Goal: Task Accomplishment & Management: Manage account settings

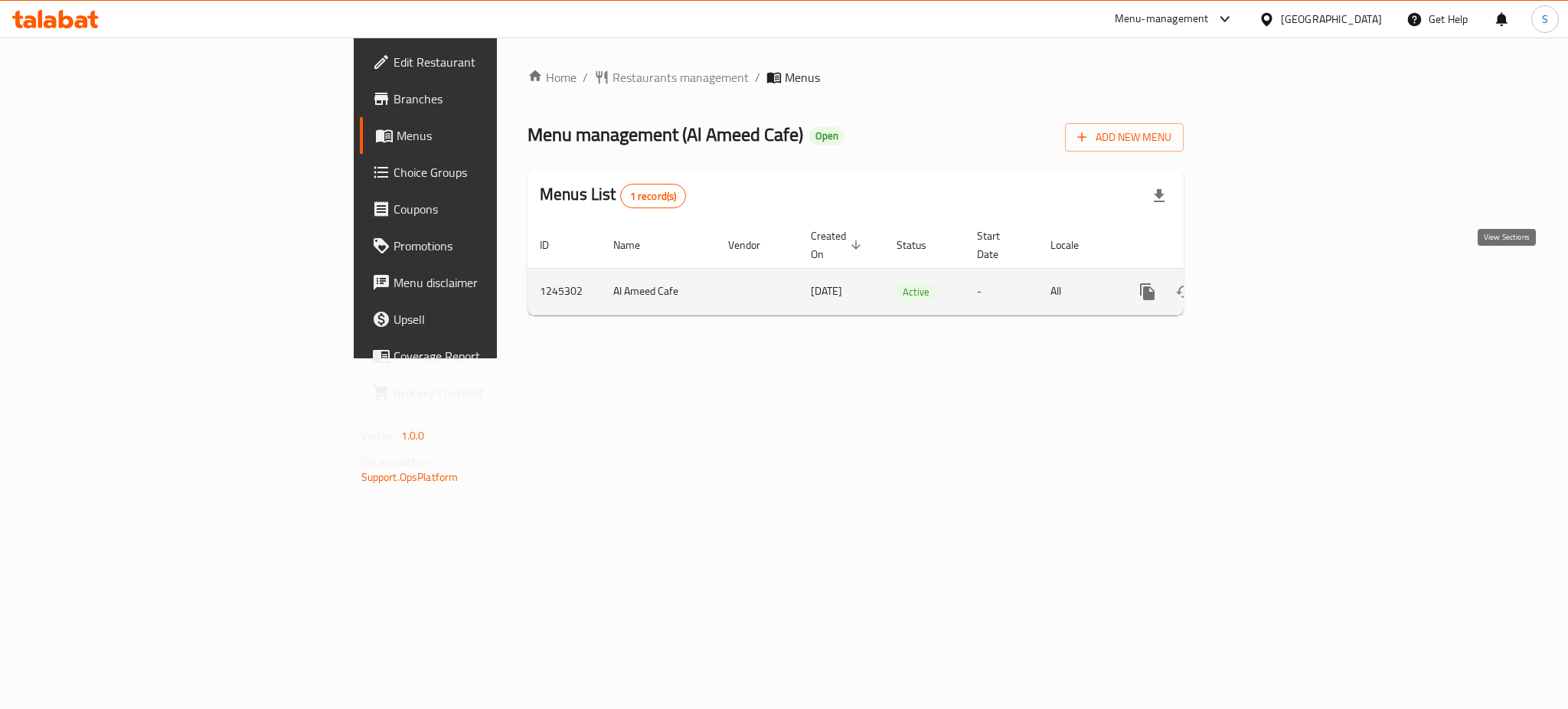
click at [1265, 285] on icon "enhanced table" at bounding box center [1258, 292] width 14 height 14
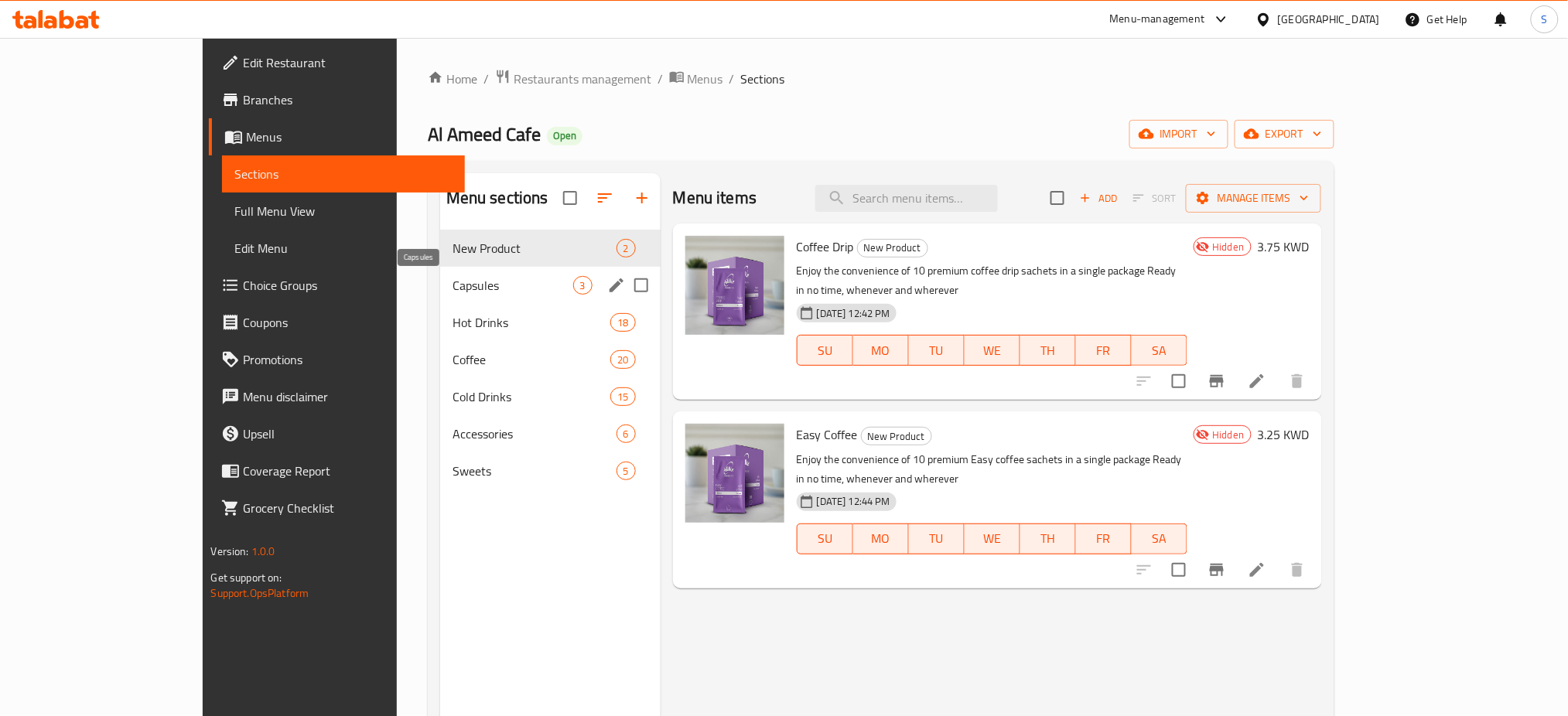
click at [452, 290] on span "Capsules" at bounding box center [513, 285] width 121 height 19
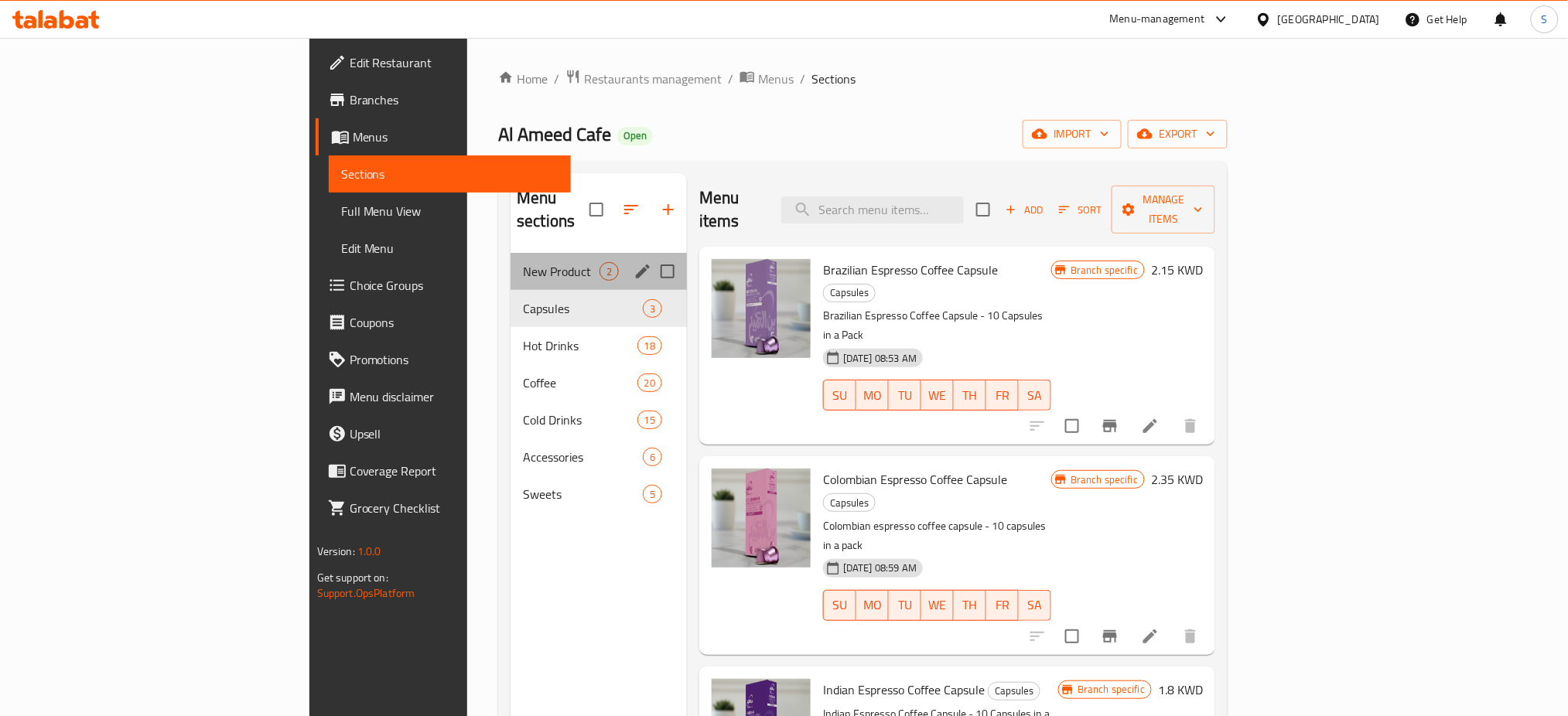
click at [511, 259] on div "New Product 2" at bounding box center [599, 271] width 176 height 37
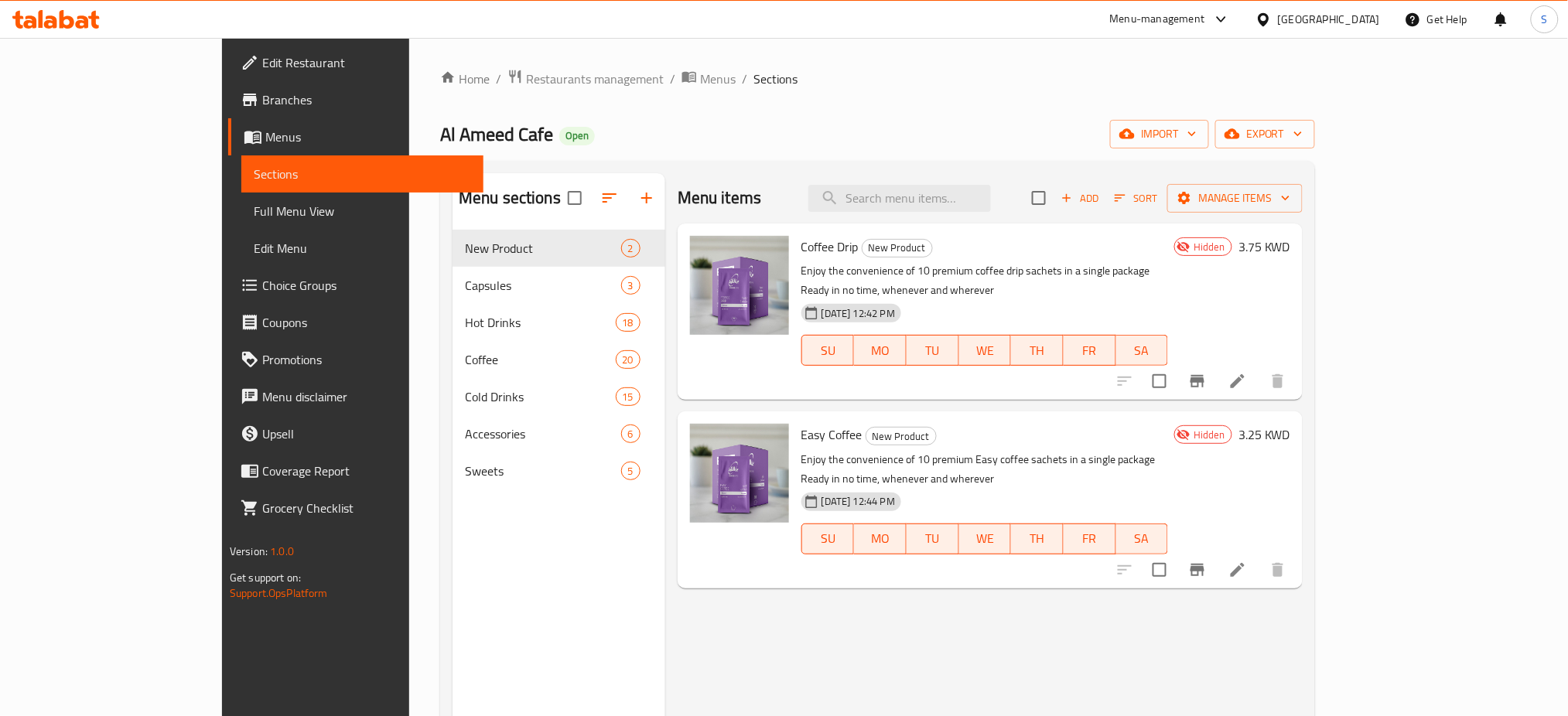
click at [1183, 85] on ol "Home / Restaurants management / Menus / Sections" at bounding box center [877, 79] width 874 height 20
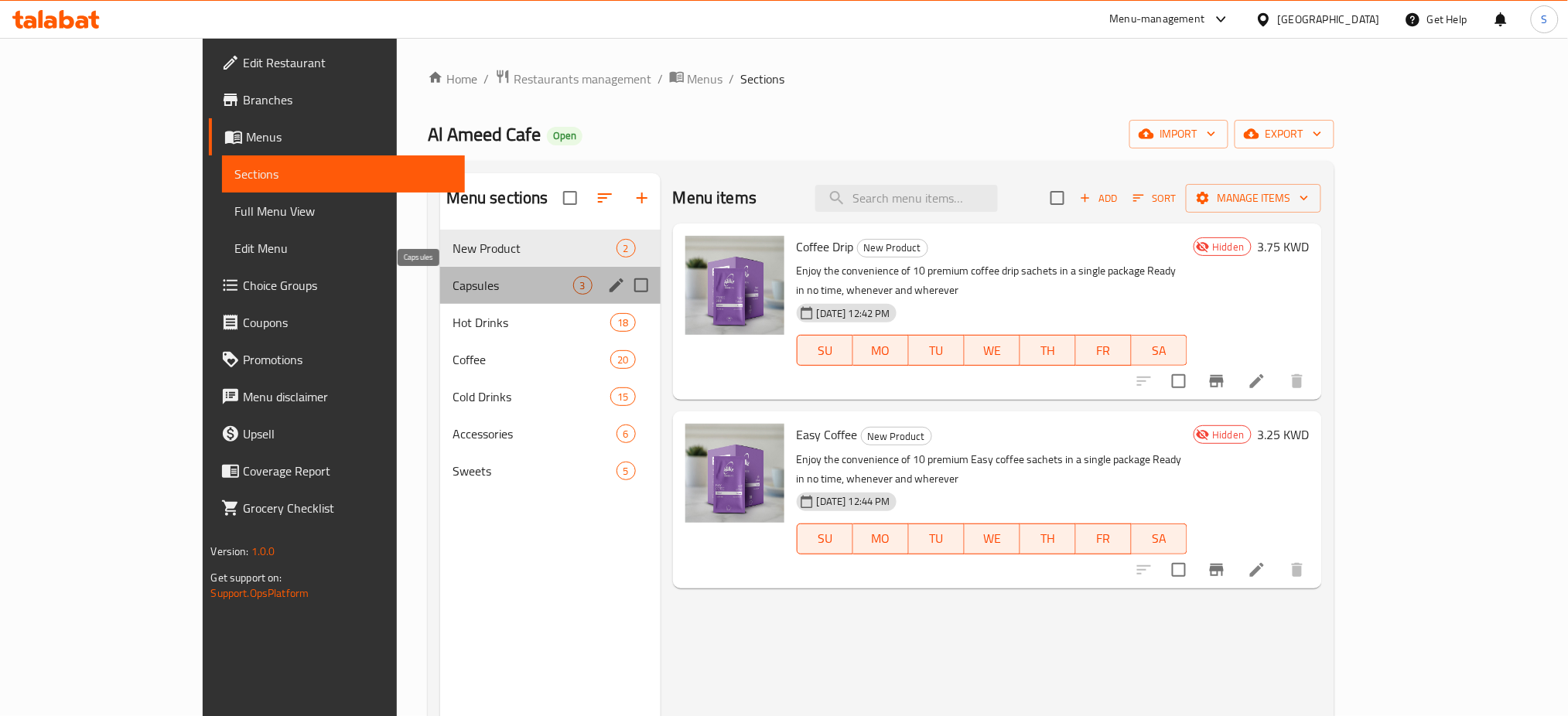
click at [452, 279] on span "Capsules" at bounding box center [513, 285] width 121 height 19
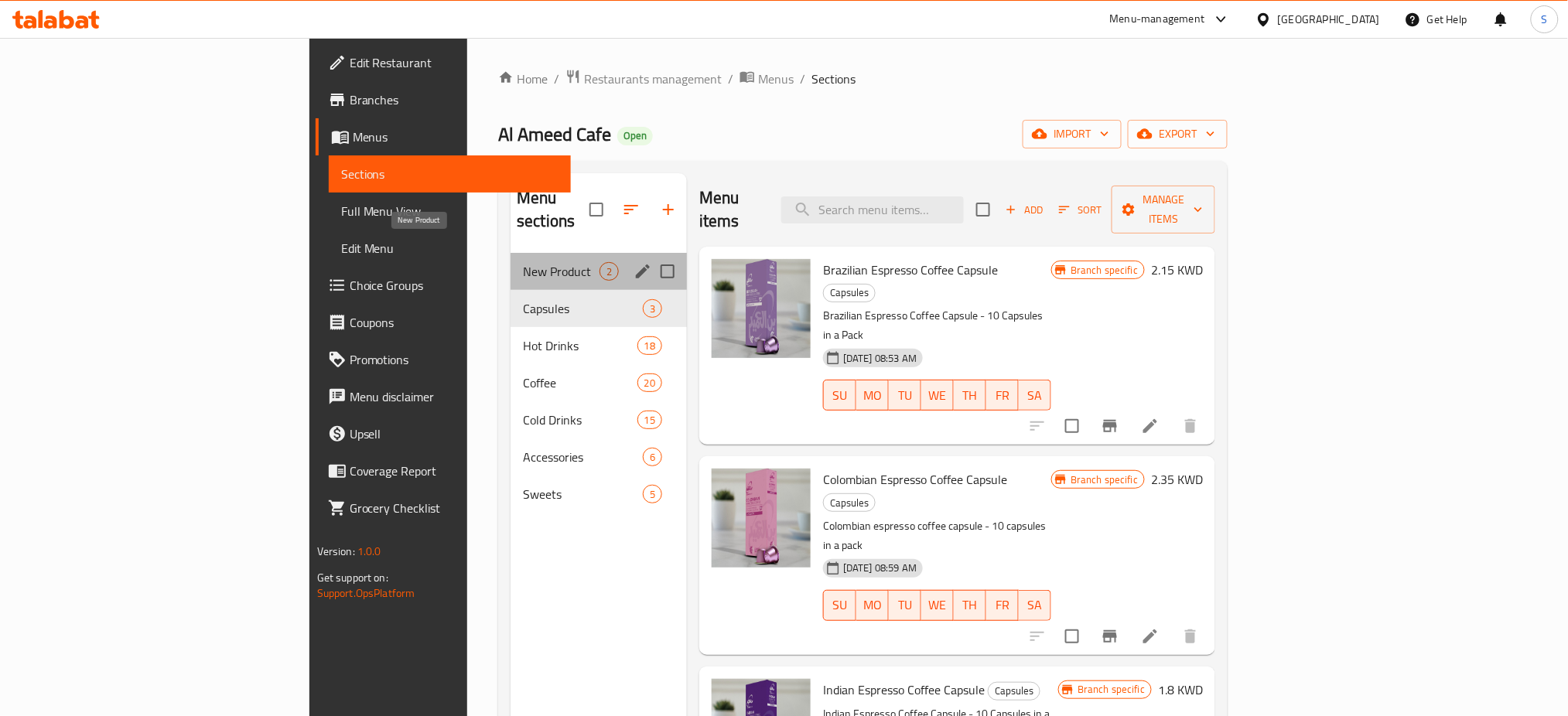
click at [523, 262] on span "New Product" at bounding box center [561, 272] width 76 height 19
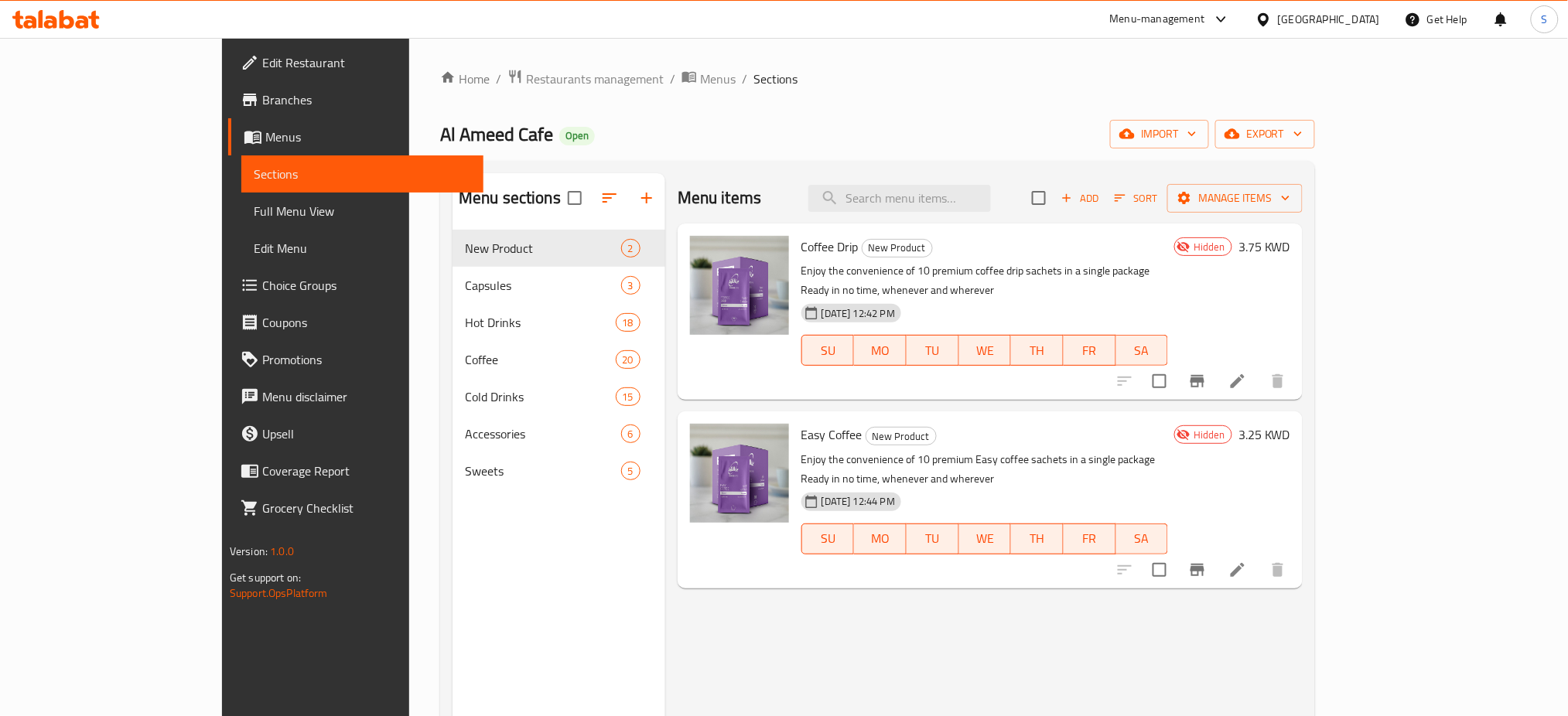
click at [1259, 556] on li at bounding box center [1237, 569] width 43 height 27
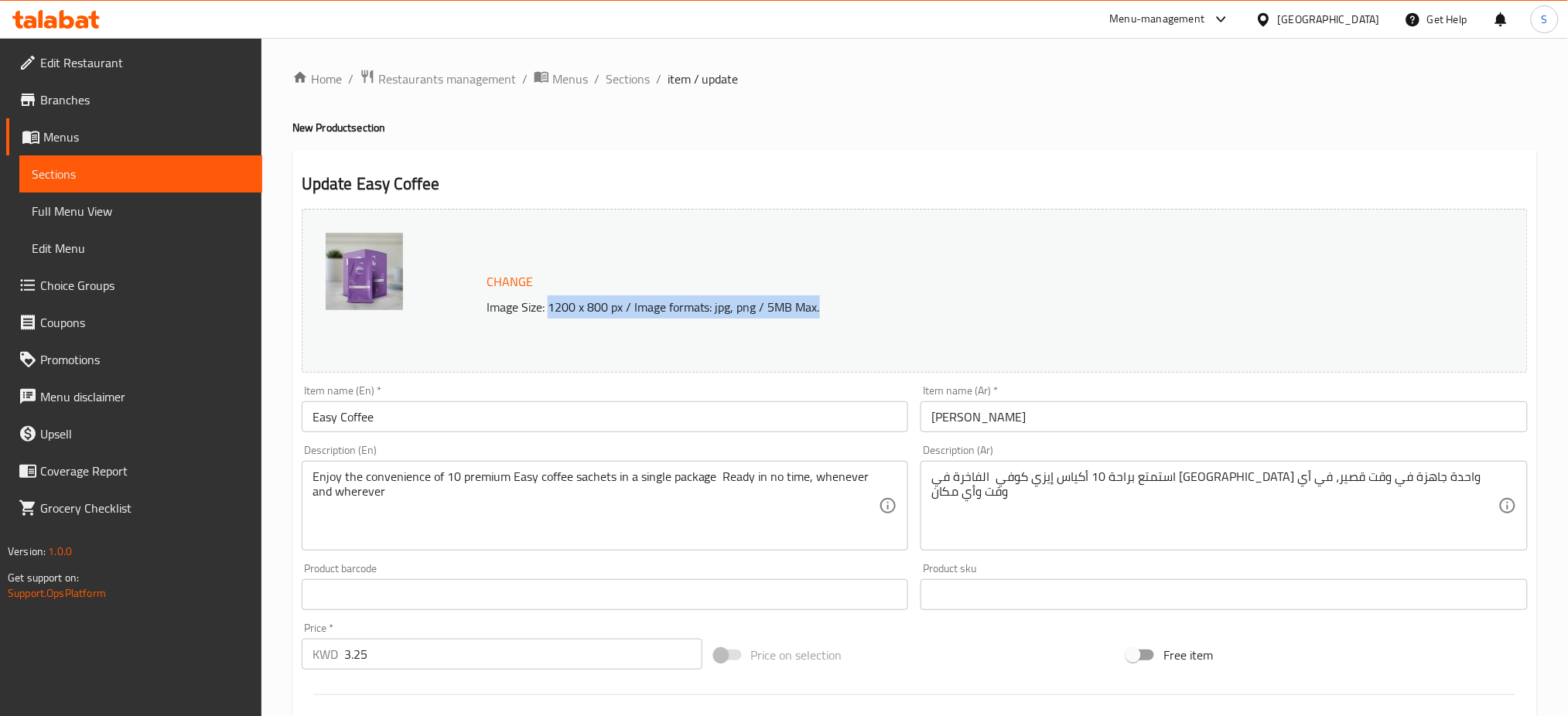
drag, startPoint x: 547, startPoint y: 309, endPoint x: 820, endPoint y: 306, distance: 273.0
click at [820, 306] on p "Image Size: 1200 x 800 px / Image formats: jpg, png / 5MB Max." at bounding box center [921, 307] width 883 height 19
copy p "1200 x 800 px / Image formats: jpg, png / 5MB Max."
click at [622, 84] on span "Sections" at bounding box center [628, 79] width 44 height 19
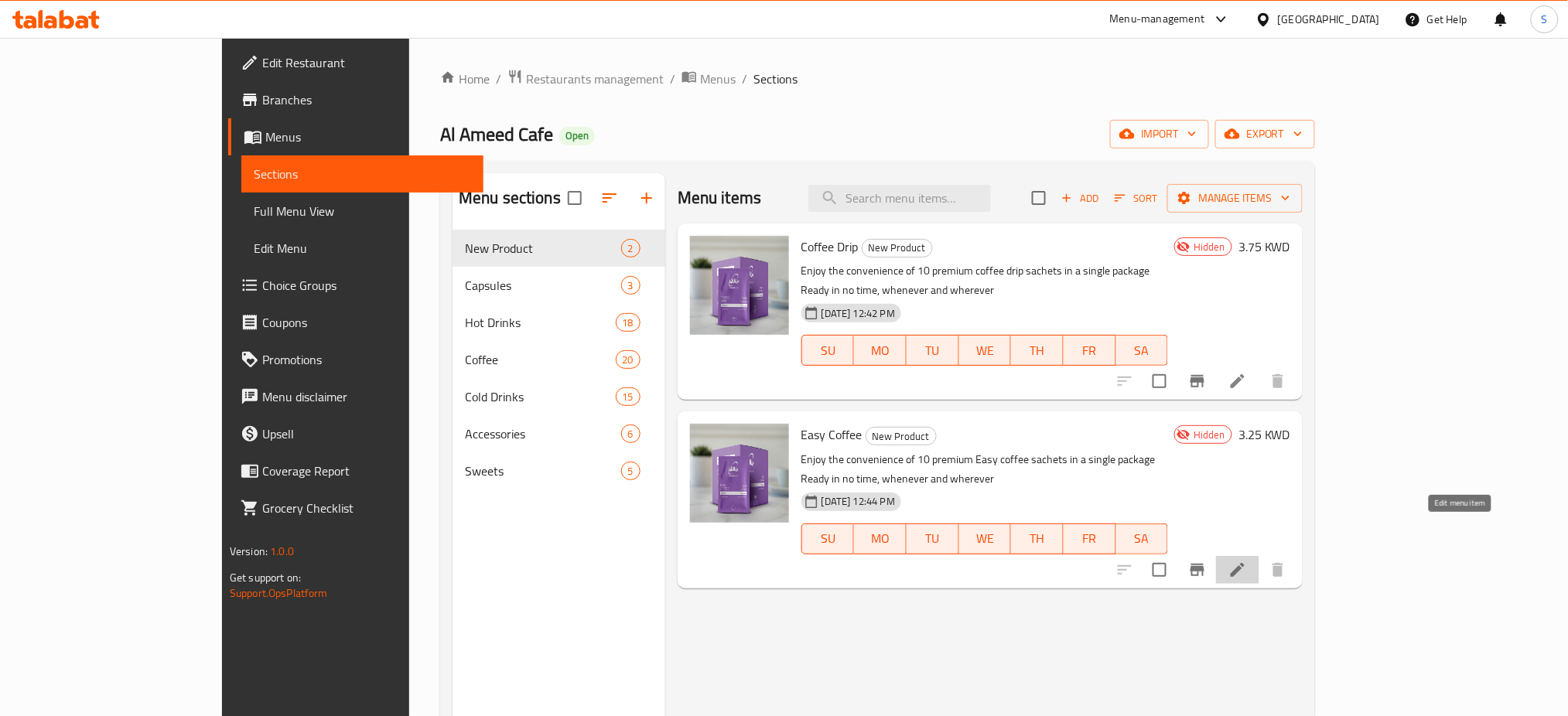
click at [1247, 561] on icon at bounding box center [1237, 570] width 19 height 19
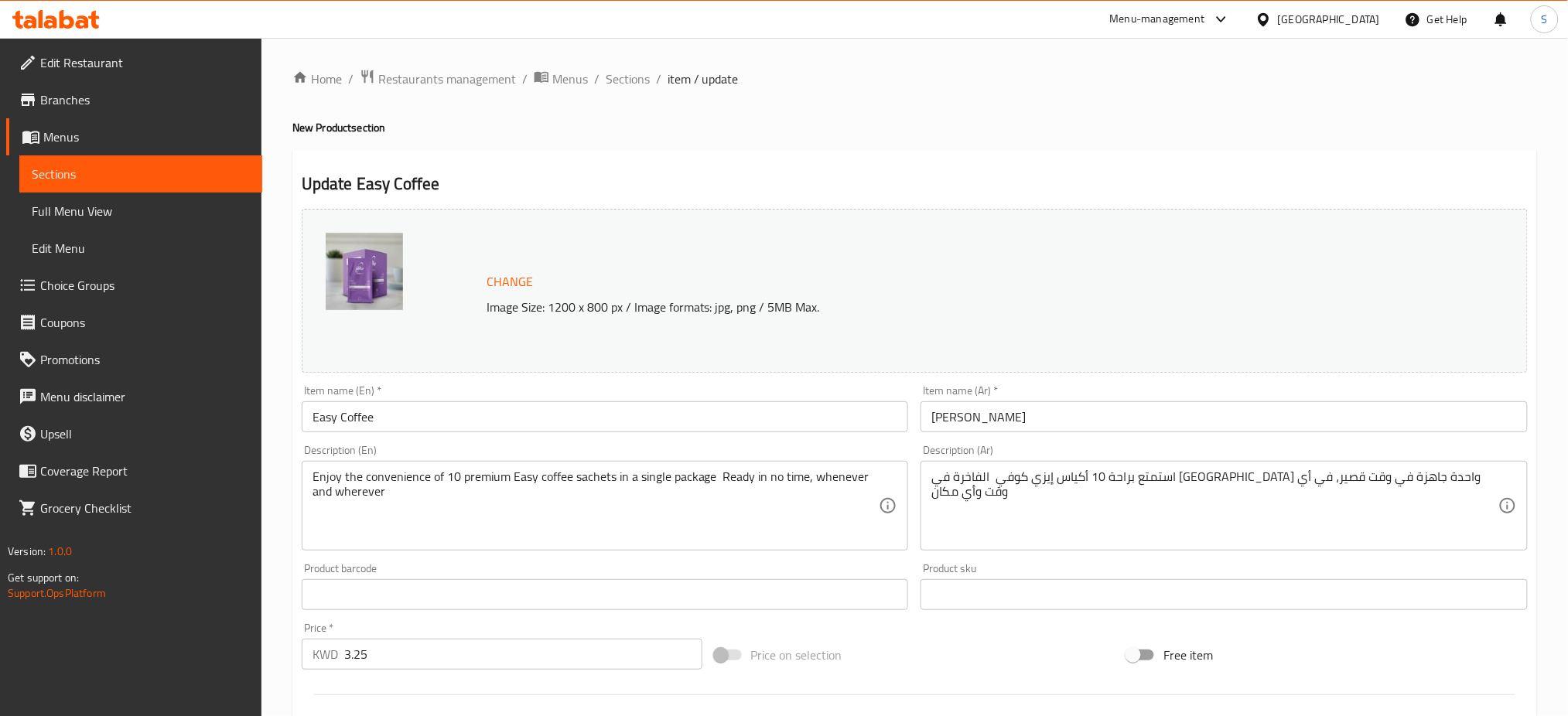
click at [364, 292] on img at bounding box center [364, 271] width 77 height 77
click at [365, 279] on img at bounding box center [364, 271] width 77 height 77
click at [625, 75] on span "Sections" at bounding box center [628, 79] width 44 height 19
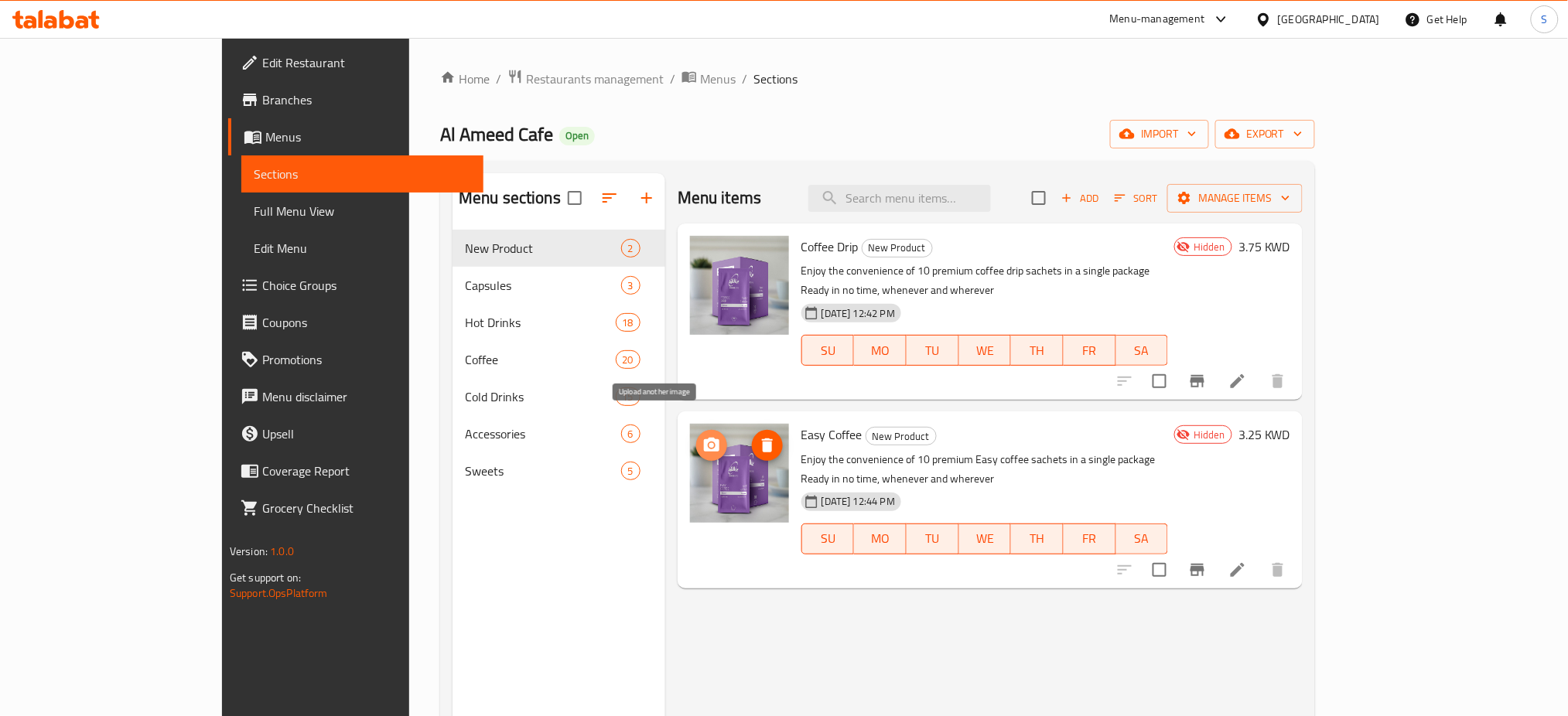
click at [702, 436] on icon "upload picture" at bounding box center [712, 445] width 19 height 19
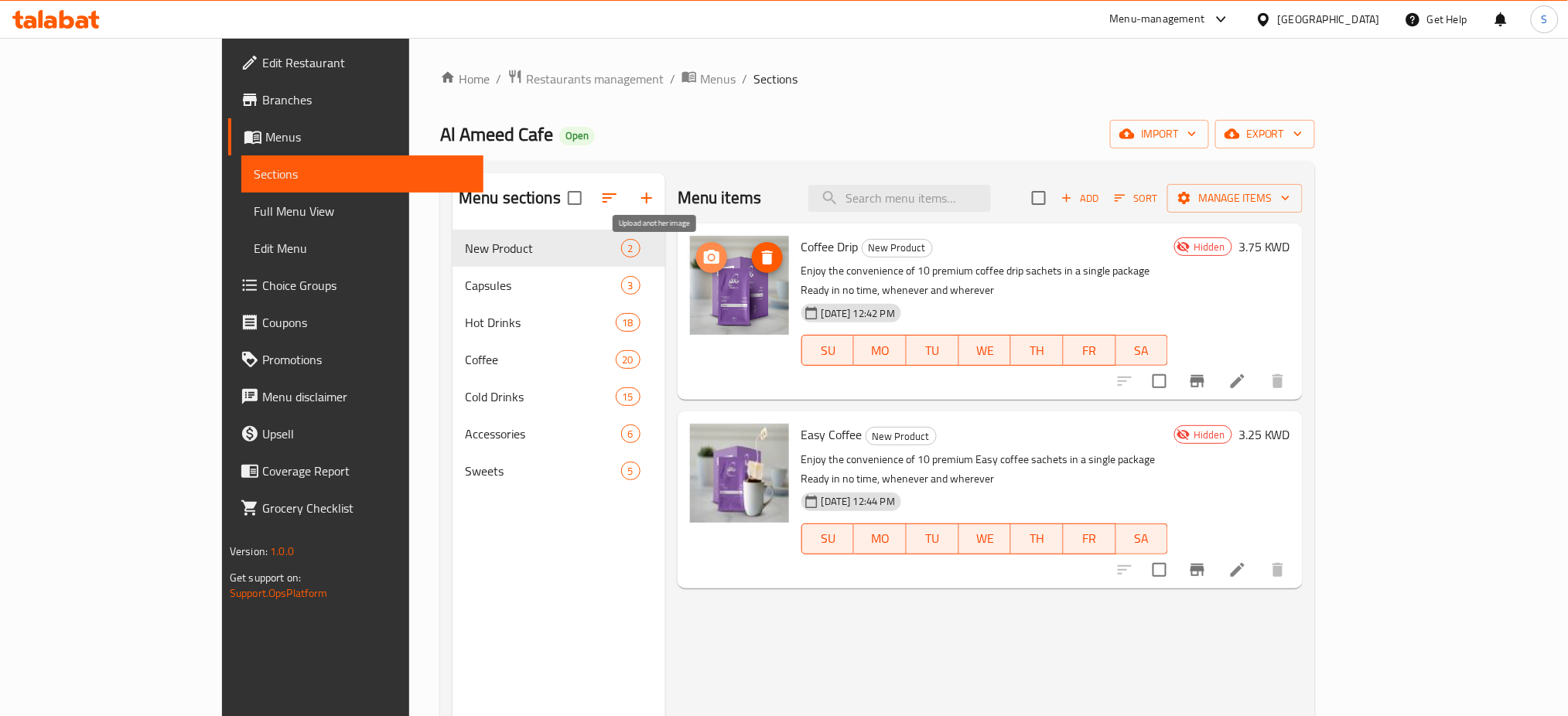
click at [704, 260] on icon "upload picture" at bounding box center [712, 257] width 16 height 14
click at [1196, 93] on div "Home / Restaurants management / Menus / Sections Al Ameed Cafe Open import expo…" at bounding box center [877, 485] width 874 height 832
click at [526, 79] on span "Restaurants management" at bounding box center [594, 79] width 137 height 19
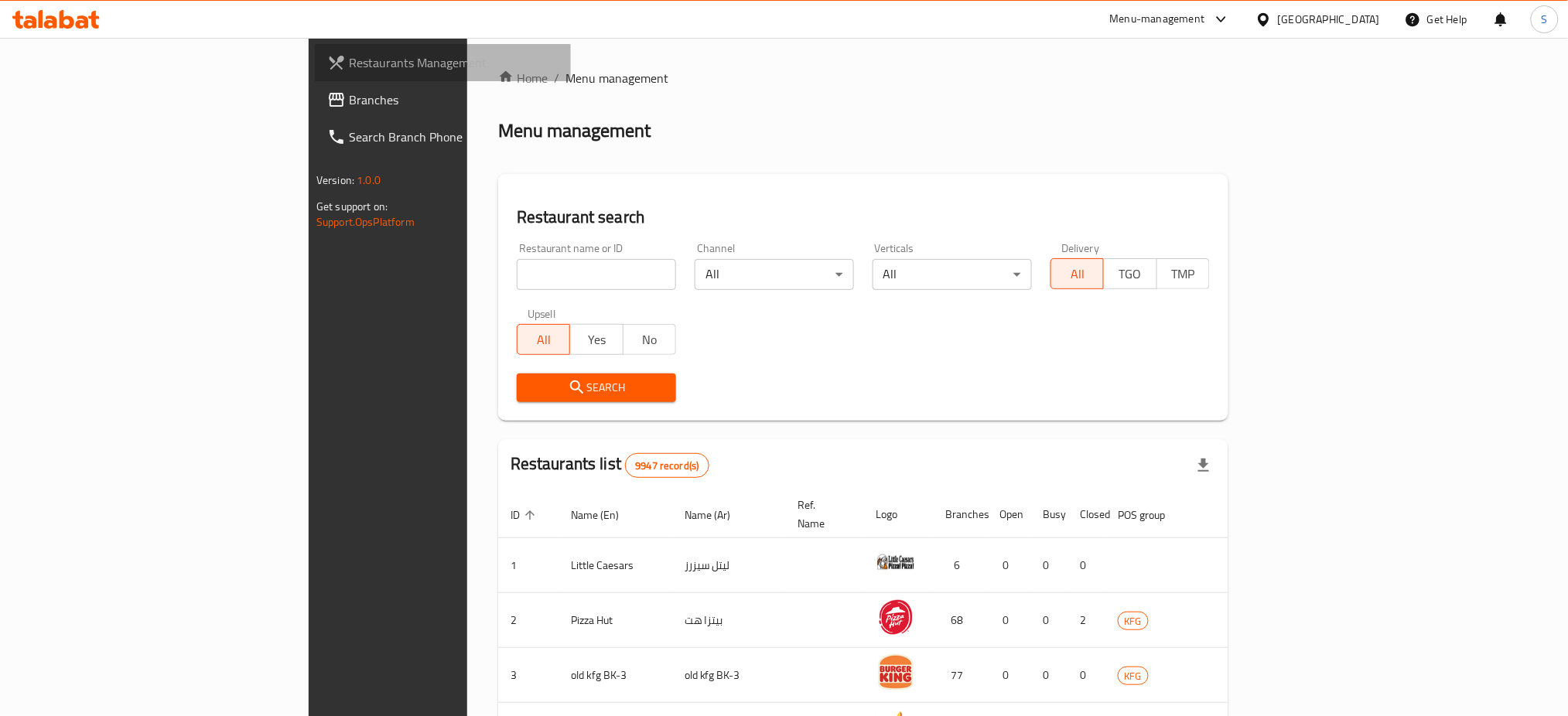
click at [349, 71] on span "Restaurants Management" at bounding box center [453, 63] width 210 height 19
